Goal: Information Seeking & Learning: Find specific page/section

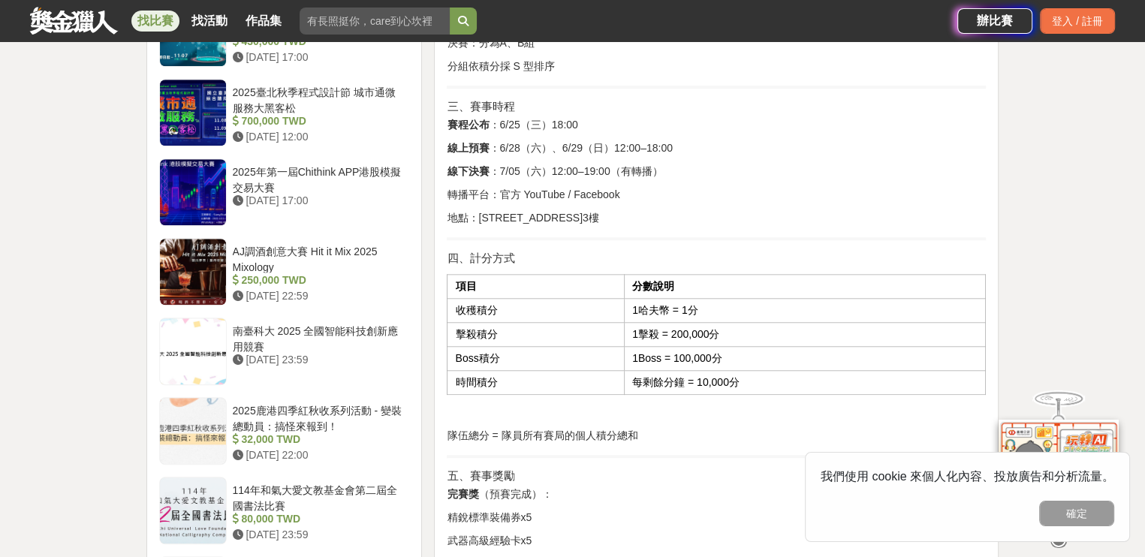
scroll to position [1352, 0]
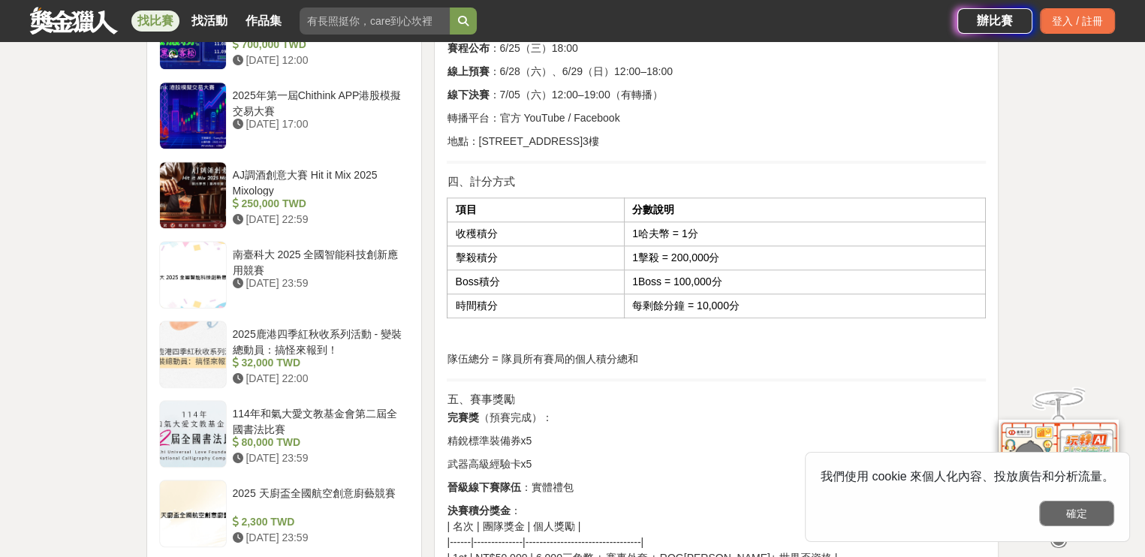
click at [1084, 517] on button "確定" at bounding box center [1076, 514] width 75 height 26
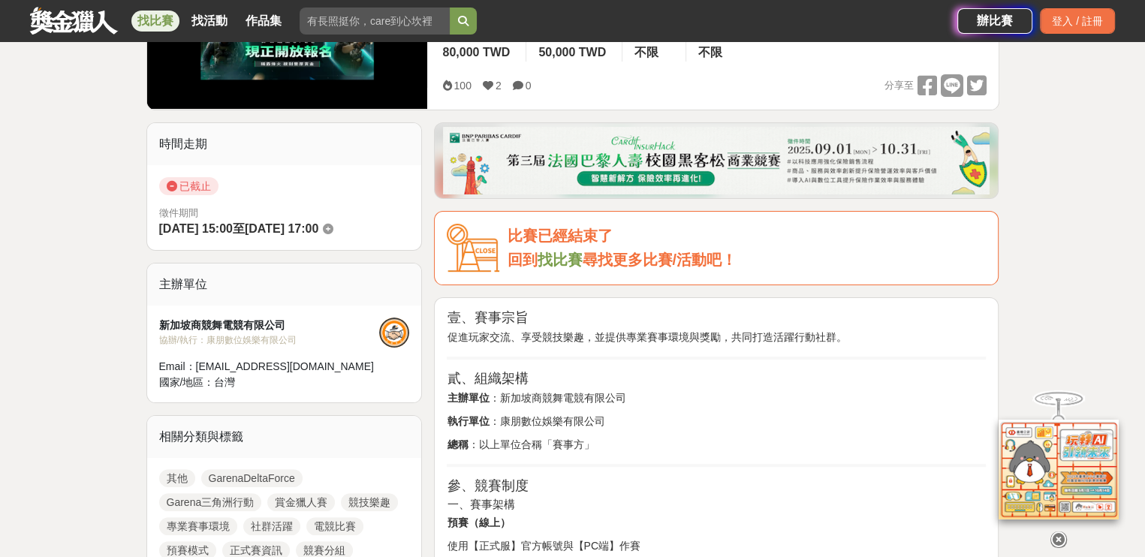
scroll to position [0, 0]
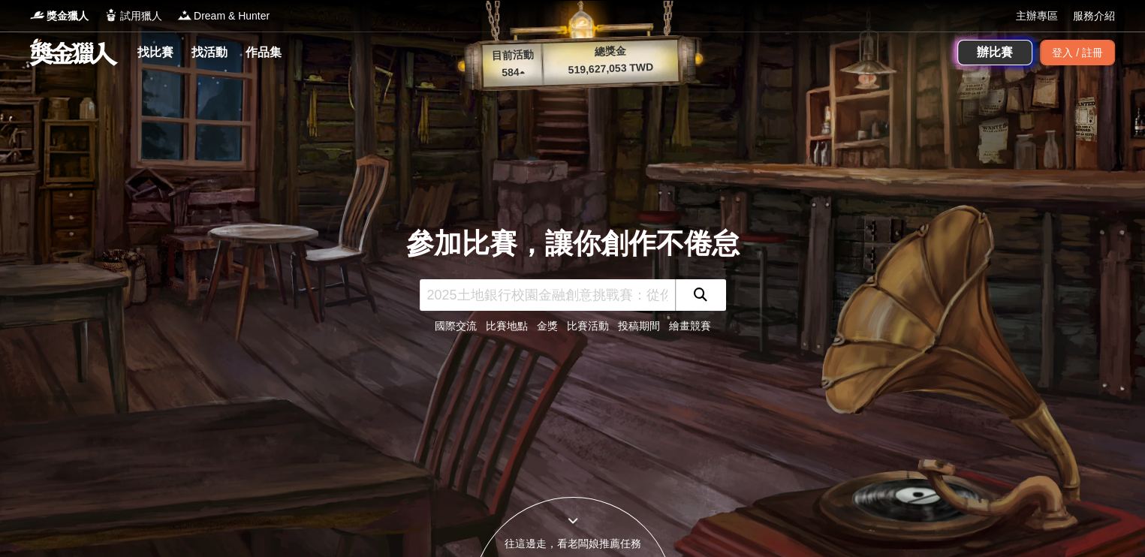
click at [495, 300] on input "text" at bounding box center [547, 295] width 255 height 32
click at [595, 301] on input "text" at bounding box center [547, 295] width 255 height 32
click at [164, 48] on link "找比賽" at bounding box center [155, 52] width 48 height 21
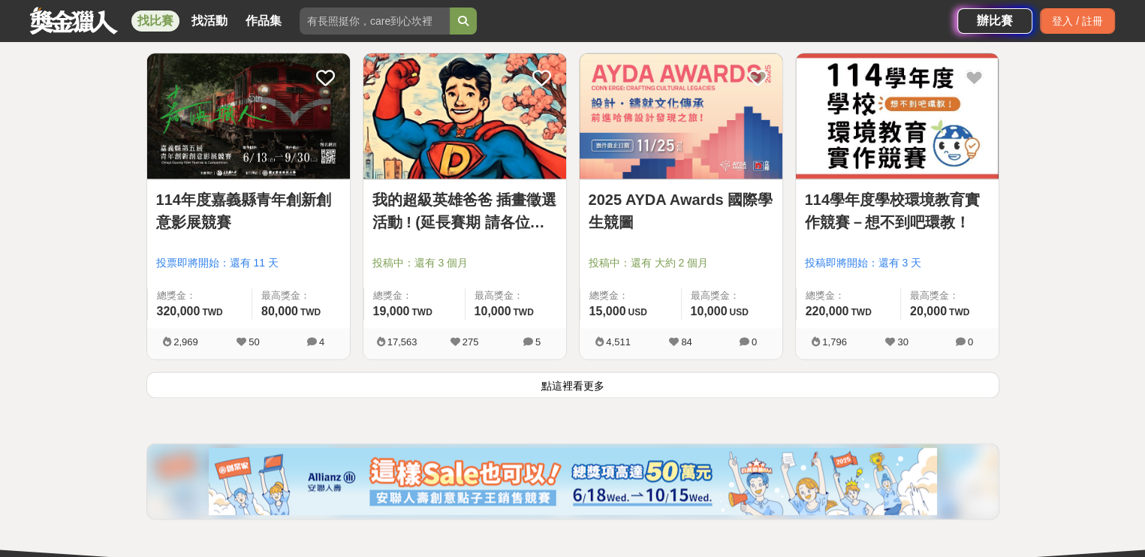
scroll to position [1803, 0]
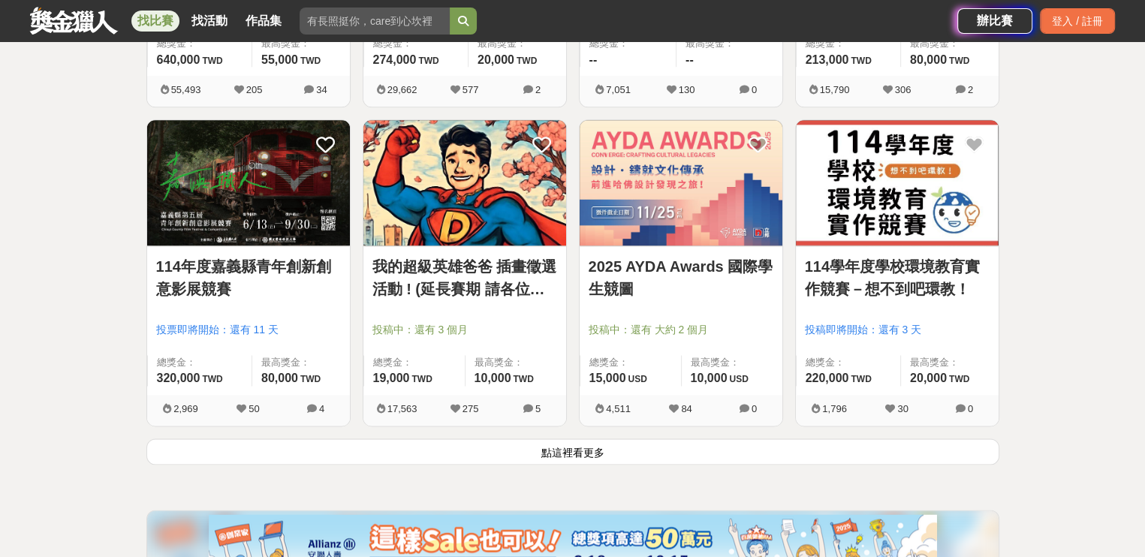
click at [586, 460] on button "點這裡看更多" at bounding box center [572, 452] width 853 height 26
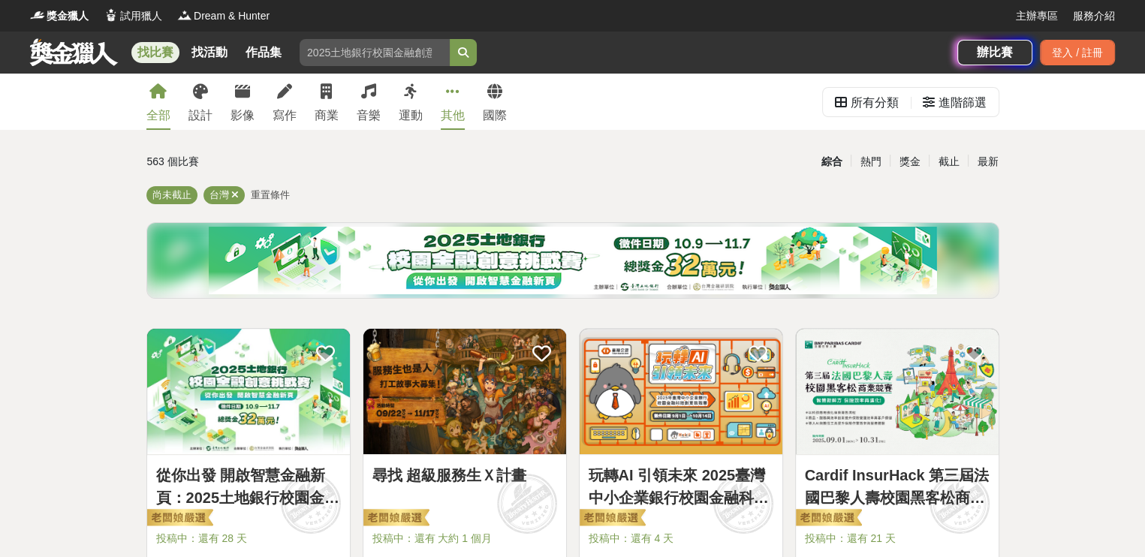
click at [448, 100] on link "其他" at bounding box center [453, 102] width 24 height 56
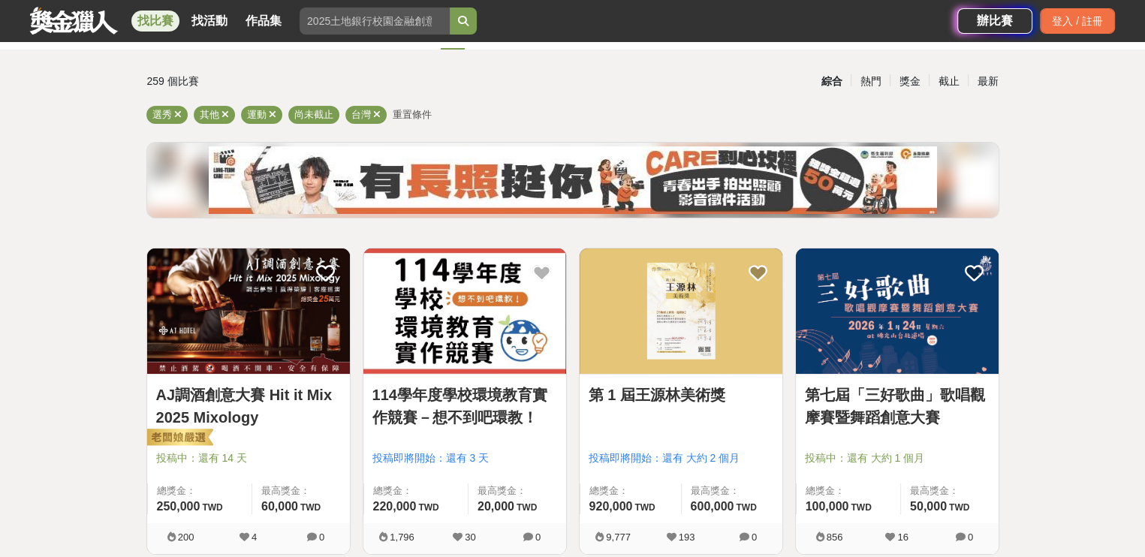
scroll to position [75, 0]
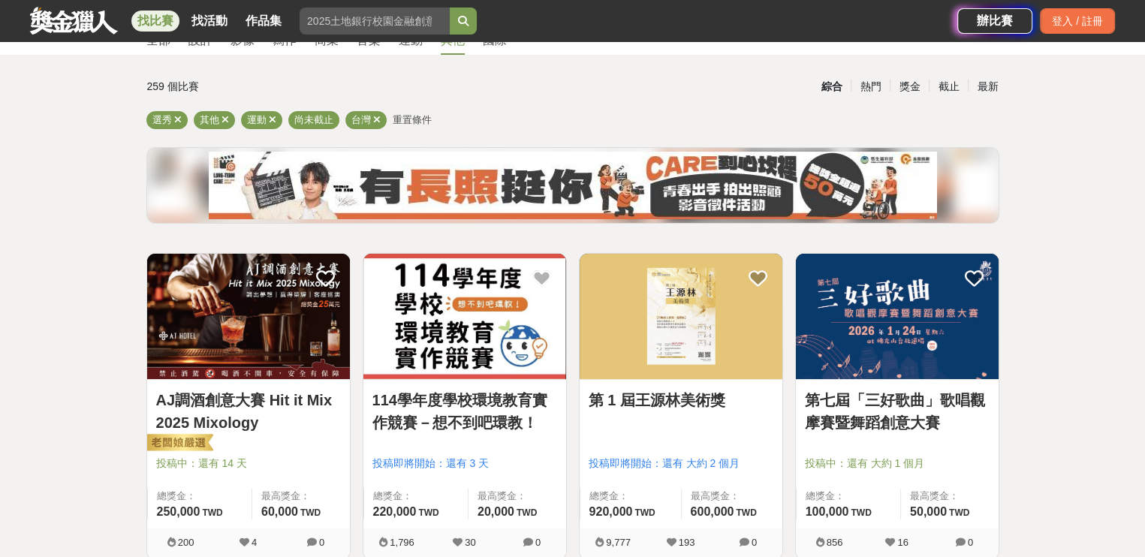
click at [414, 122] on span "重置條件" at bounding box center [412, 119] width 39 height 11
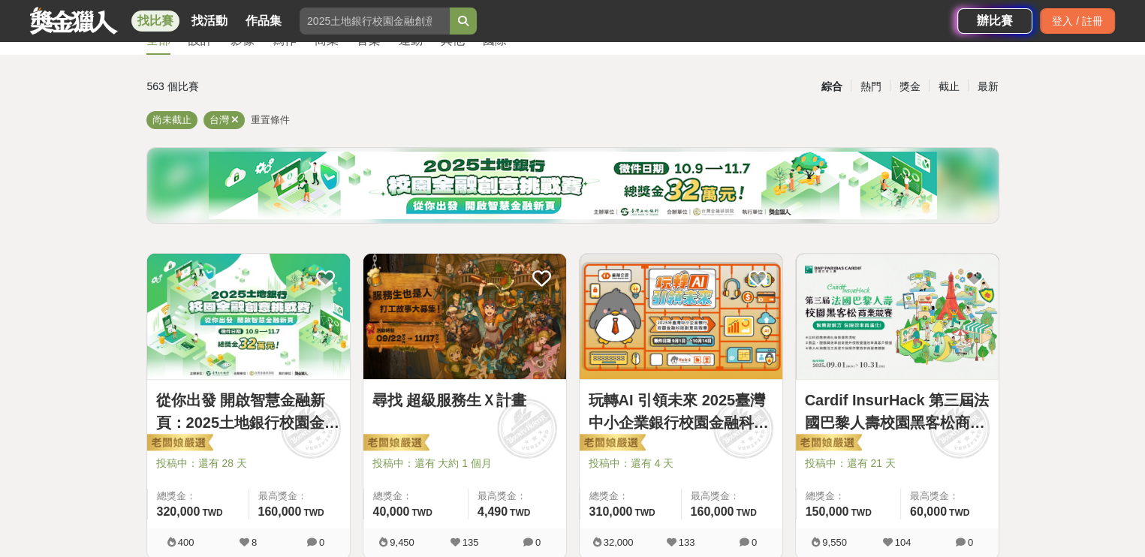
click at [248, 118] on div "尚未截止 台灣 重置條件" at bounding box center [572, 123] width 853 height 24
click at [258, 118] on span "重置條件" at bounding box center [270, 119] width 39 height 11
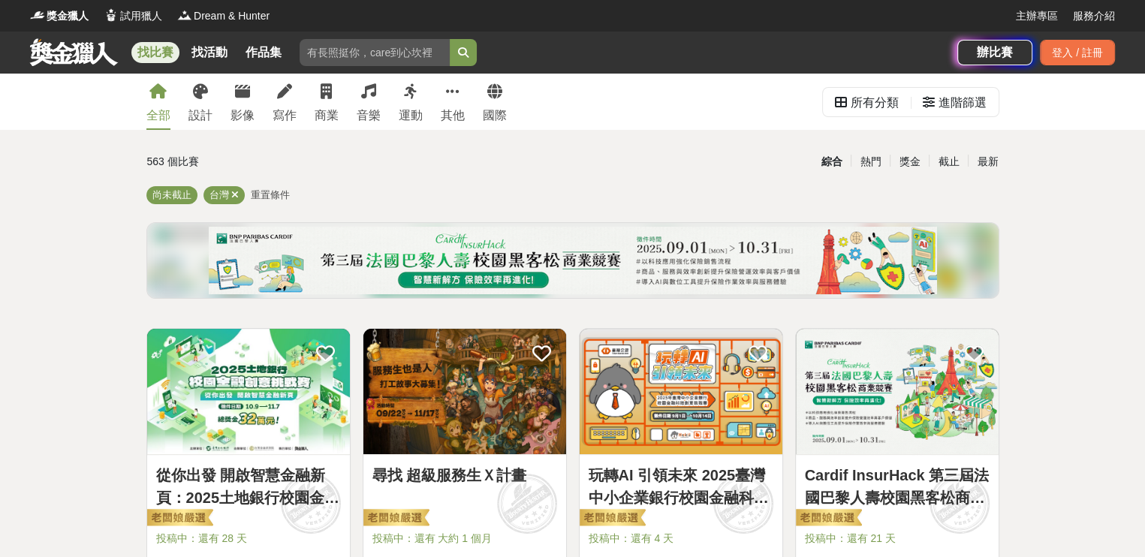
click at [439, 92] on div "全部 設計 影像 寫作 商業 音樂 運動 其他 國際" at bounding box center [326, 102] width 378 height 56
click at [457, 93] on icon at bounding box center [453, 91] width 14 height 15
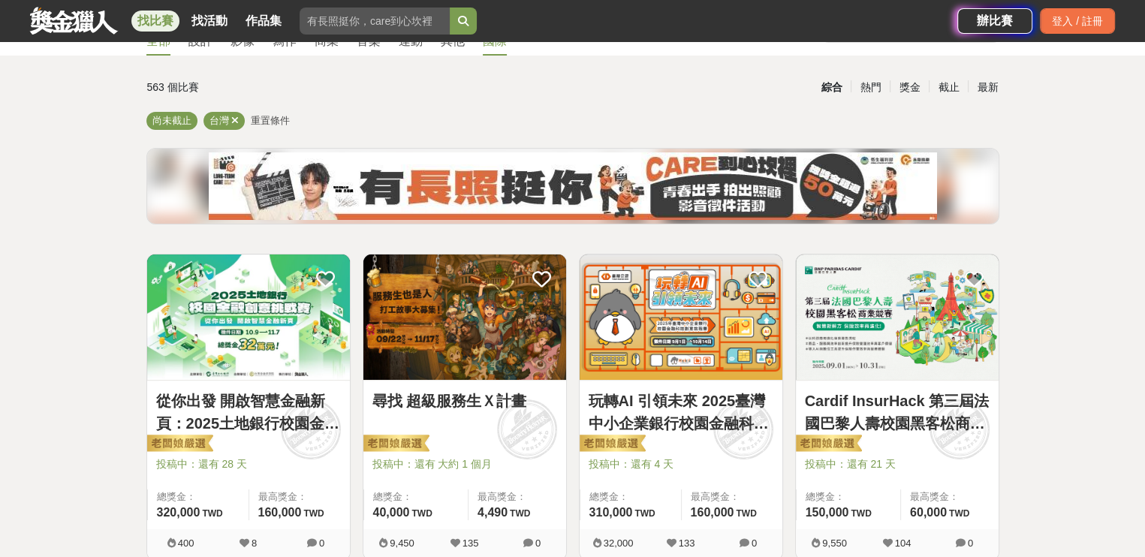
scroll to position [75, 0]
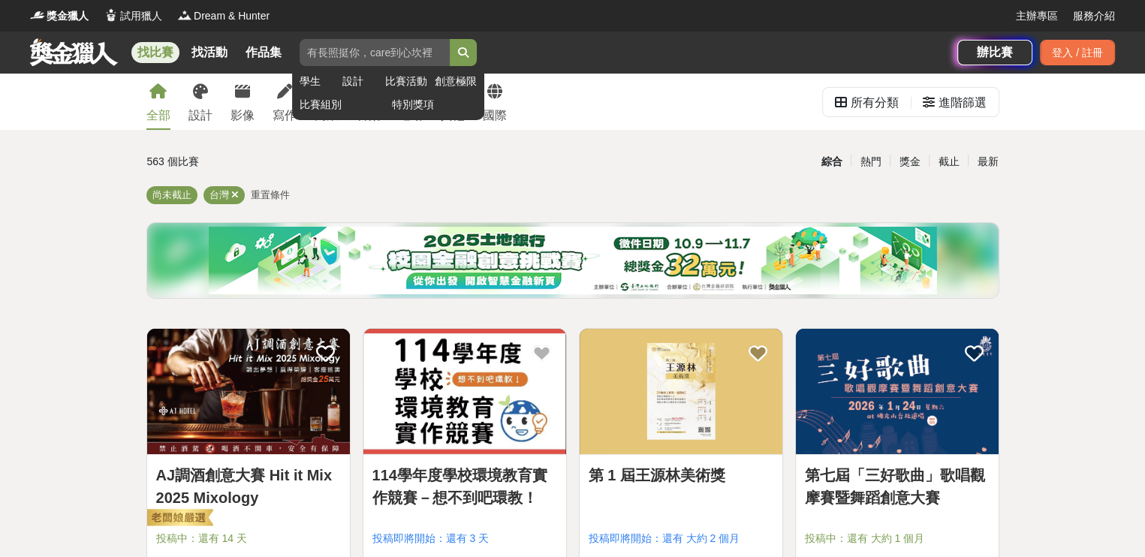
click at [390, 69] on div "找比賽 找活動 作品集 學生 設計 比賽活動 創意極限 比賽組別 特別獎項" at bounding box center [493, 53] width 927 height 42
click at [383, 67] on div "學生 設計 比賽活動 創意極限 比賽組別 特別獎項" at bounding box center [388, 93] width 192 height 54
click at [397, 49] on input "search" at bounding box center [375, 52] width 150 height 27
type input "v"
type input "b"
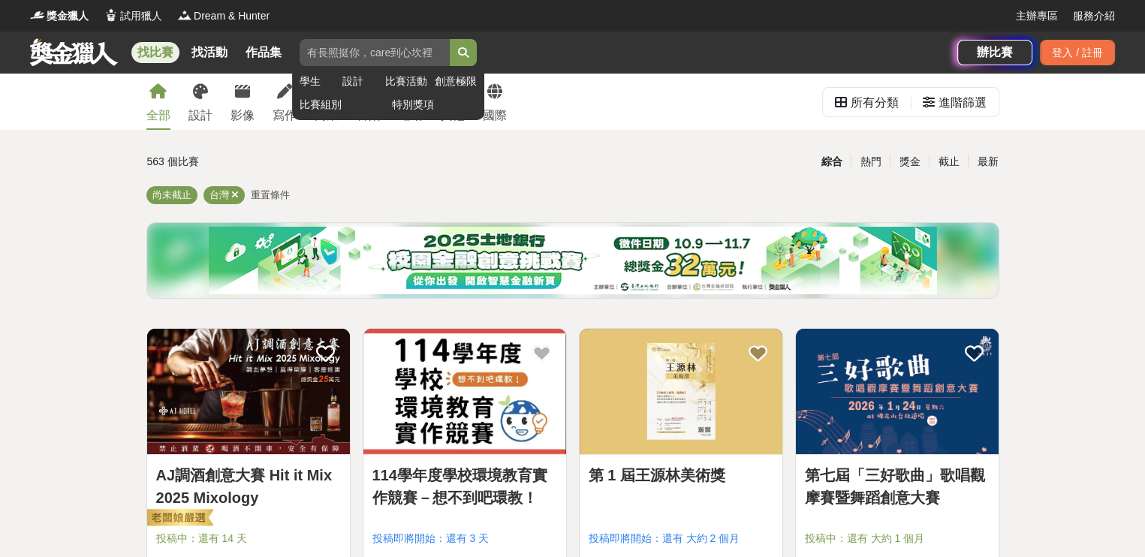
type input "v"
click at [363, 53] on input "search" at bounding box center [375, 52] width 150 height 27
type input "三角洲行動"
click at [463, 51] on button "submit" at bounding box center [463, 52] width 27 height 27
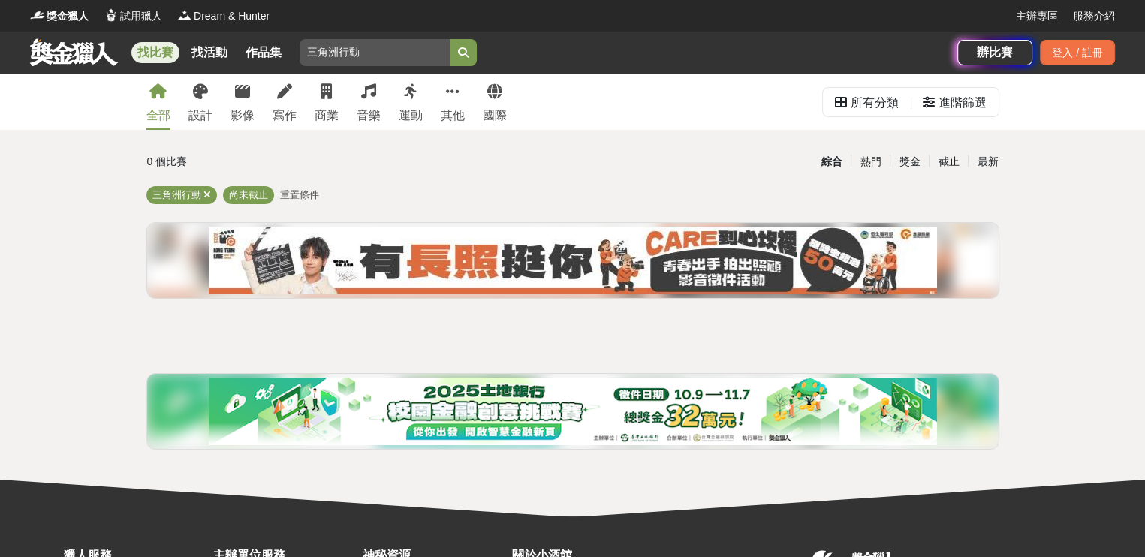
click at [168, 94] on link "全部" at bounding box center [158, 102] width 24 height 56
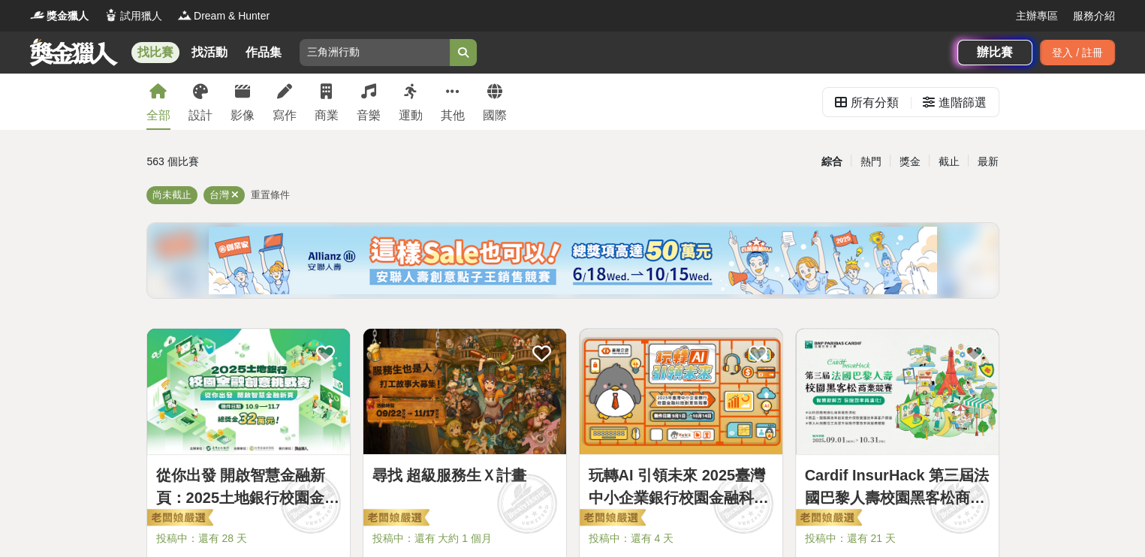
click at [147, 104] on link "全部" at bounding box center [158, 102] width 24 height 56
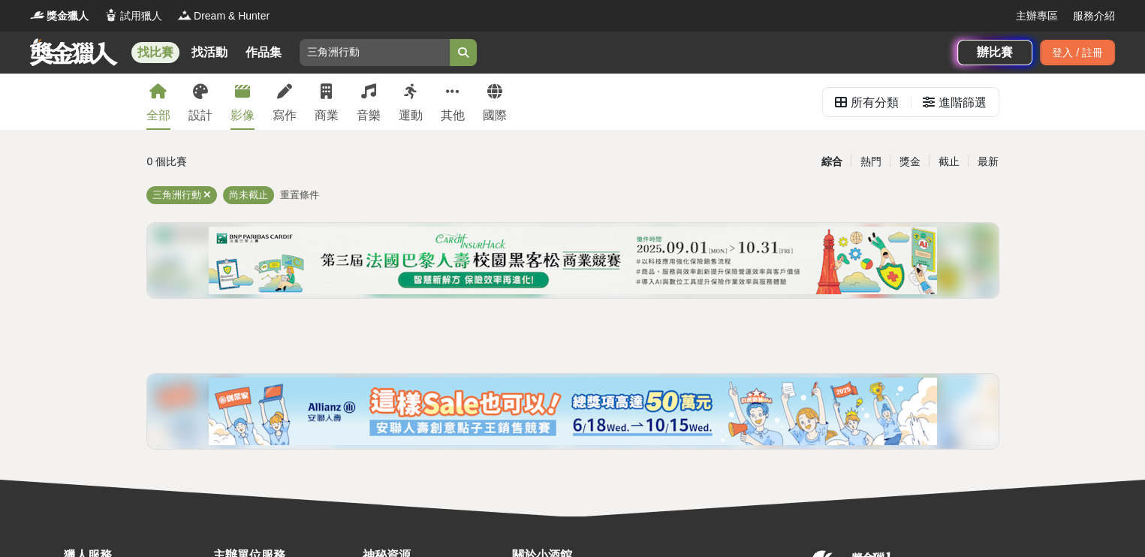
drag, startPoint x: 264, startPoint y: 80, endPoint x: 242, endPoint y: 91, distance: 25.2
